Goal: Register for event/course

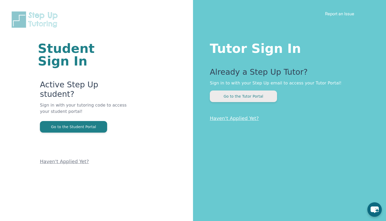
click at [233, 94] on button "Go to the Tutor Portal" at bounding box center [243, 96] width 67 height 12
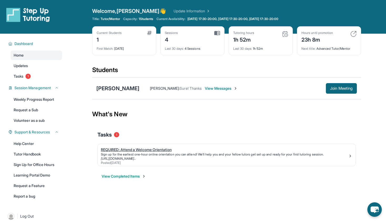
click at [139, 153] on div "Sign up for the earliest one-hour online orientation you can attend! We’ll help…" at bounding box center [225, 154] width 248 height 4
click at [344, 87] on span "Join Meeting" at bounding box center [341, 88] width 23 height 3
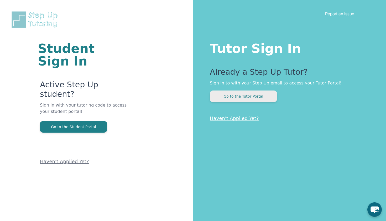
click at [266, 95] on button "Go to the Tutor Portal" at bounding box center [243, 96] width 67 height 12
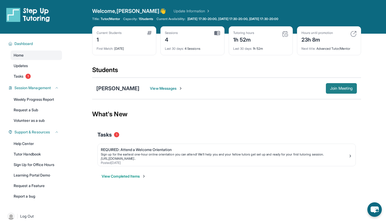
click at [332, 91] on button "Join Meeting" at bounding box center [341, 88] width 31 height 11
